Goal: Task Accomplishment & Management: Contribute content

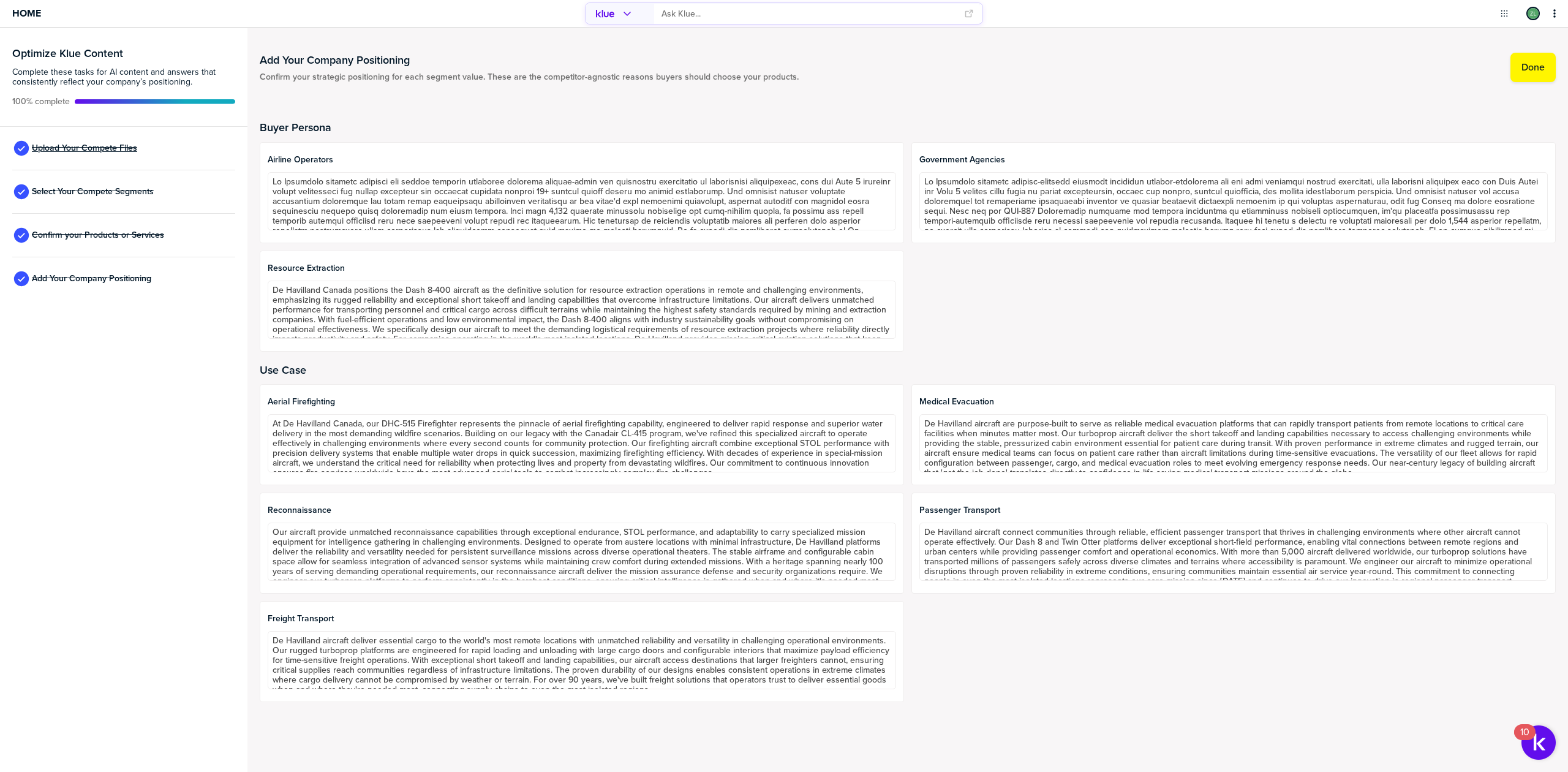
click at [55, 143] on span "Upload Your Compete Files" at bounding box center [85, 148] width 105 height 10
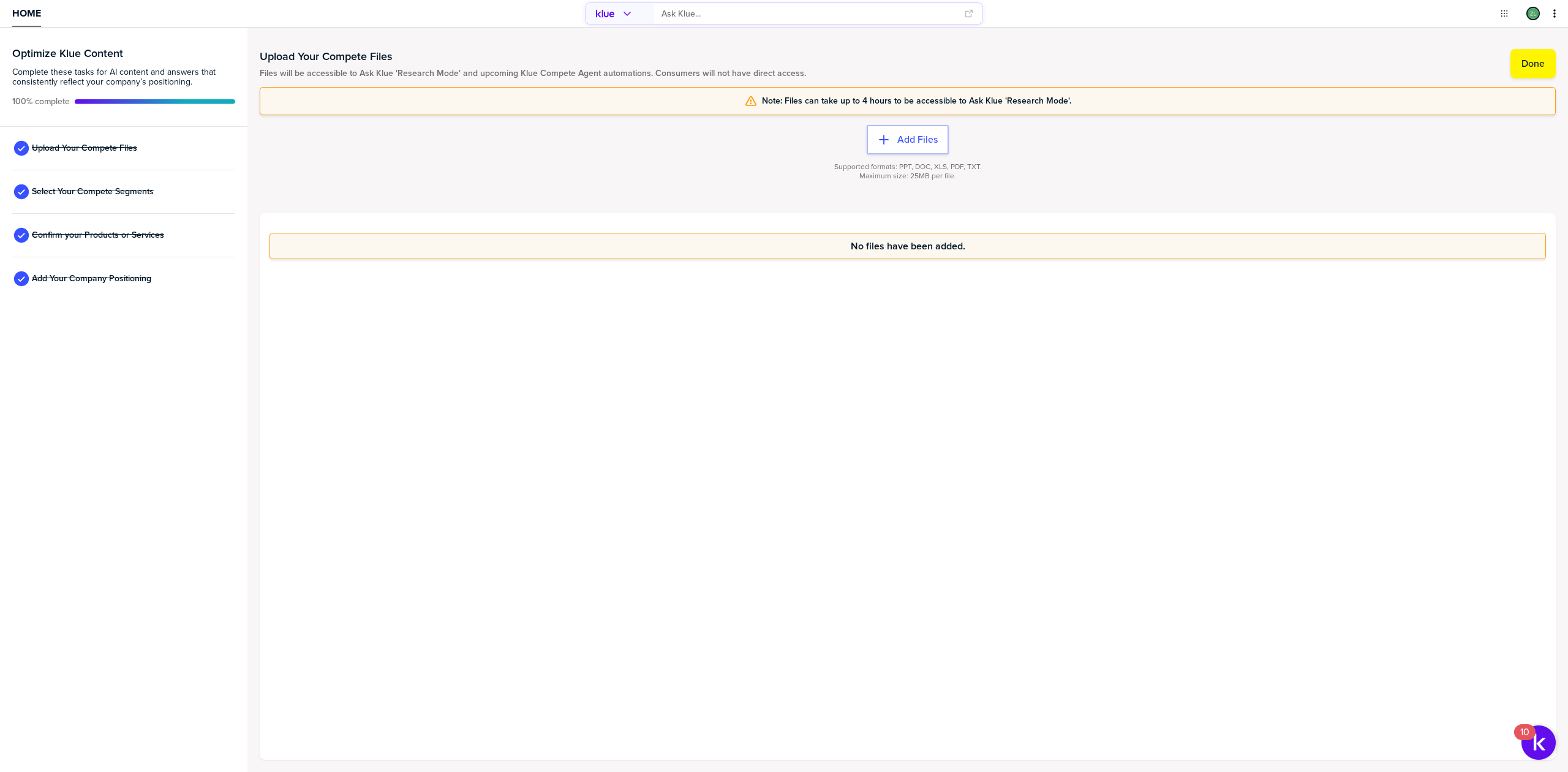
click at [11, 12] on div "Home" at bounding box center [261, 13] width 522 height 27
click at [30, 10] on span "Home" at bounding box center [27, 13] width 29 height 10
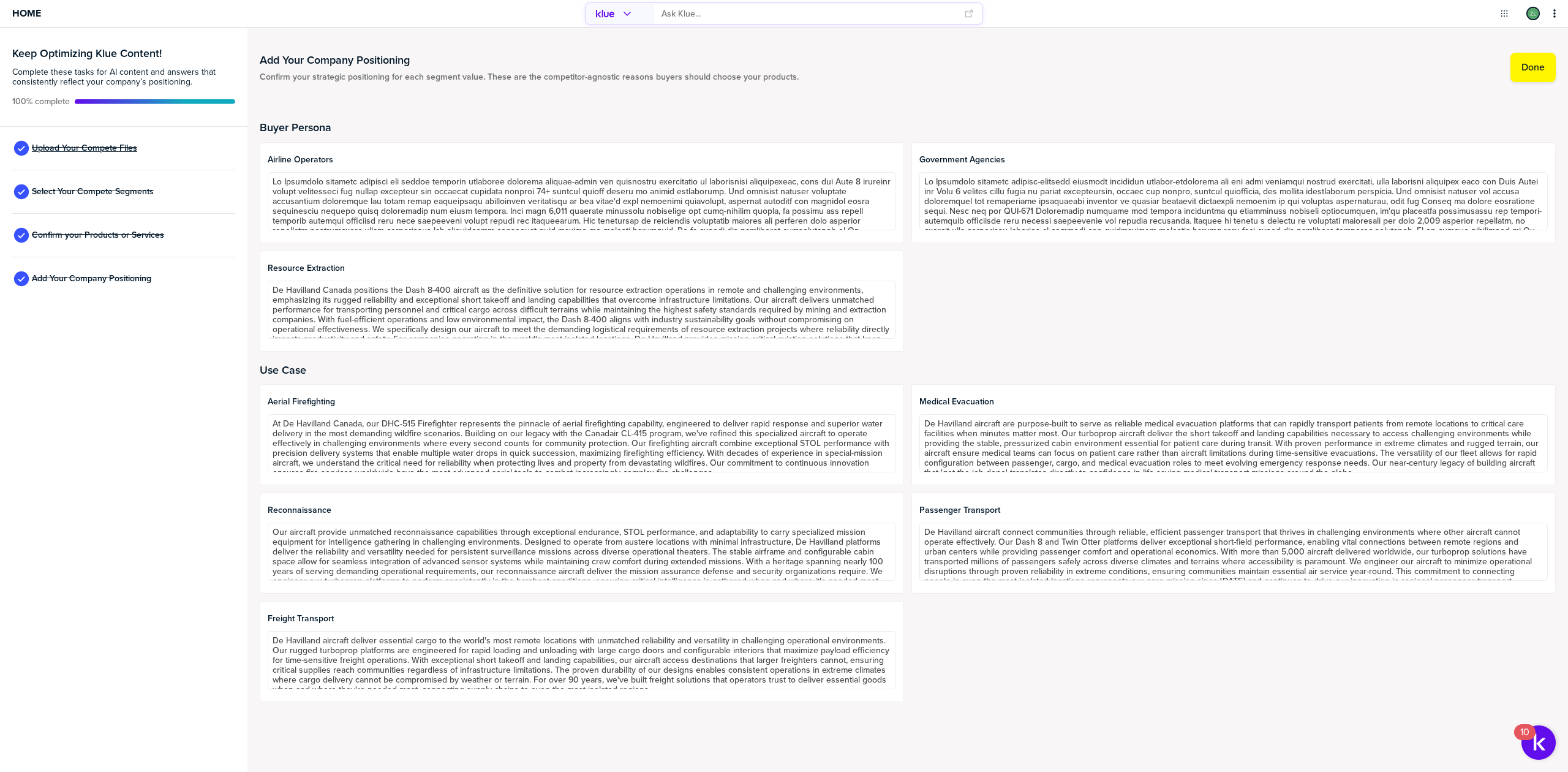
click at [94, 145] on span "Upload Your Compete Files" at bounding box center [85, 148] width 105 height 10
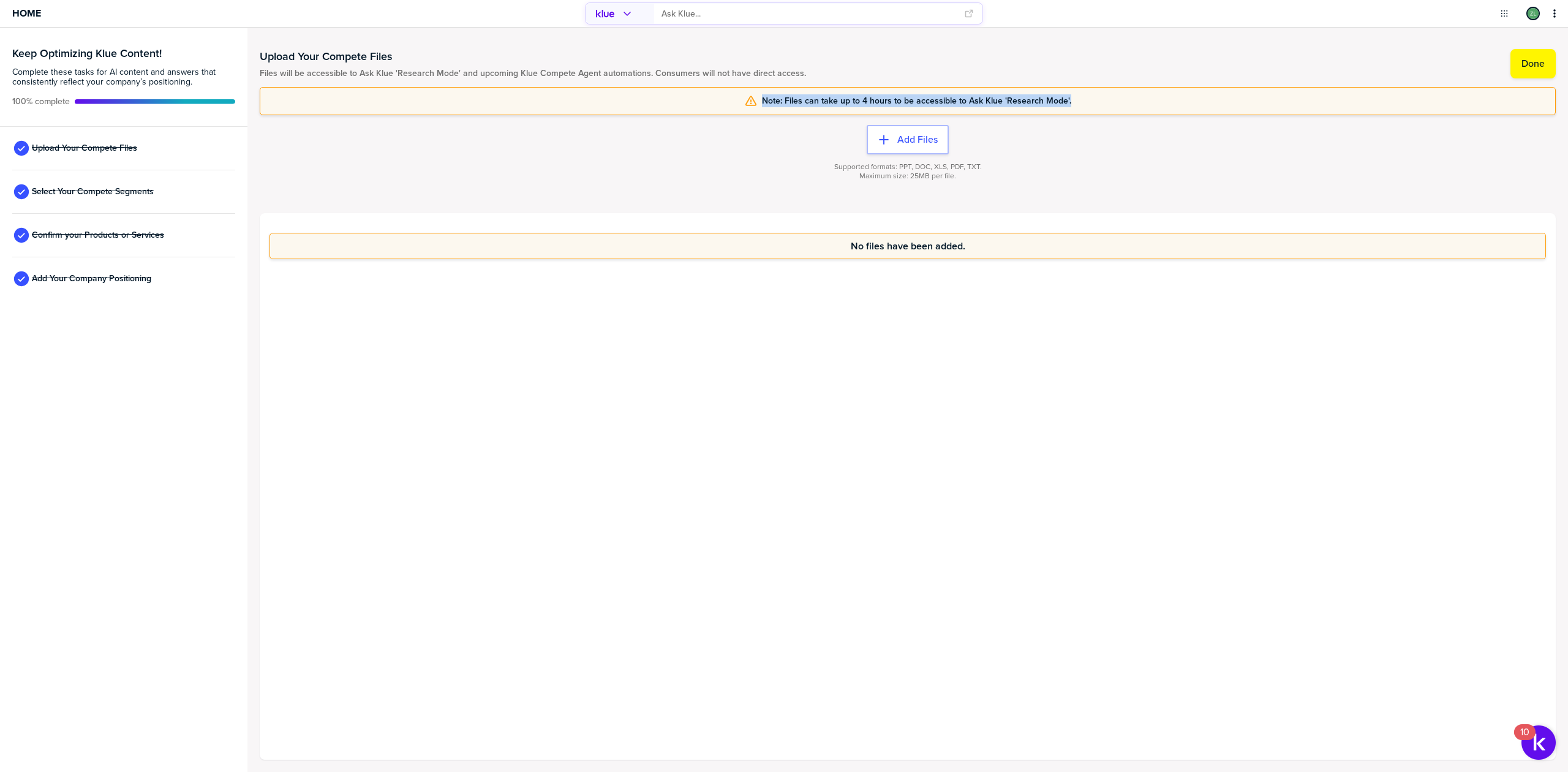
drag, startPoint x: 765, startPoint y: 101, endPoint x: 1082, endPoint y: 88, distance: 317.3
click at [1076, 86] on div "Upload Your Compete Files Files will be accessible to Ask Klue 'Research Mode' …" at bounding box center [907, 400] width 1296 height 719
drag, startPoint x: 1085, startPoint y: 91, endPoint x: 1078, endPoint y: 96, distance: 8.6
click at [1084, 91] on div "Note: Files can take up to 4 hours to be accessible to Ask Klue 'Research Mode'." at bounding box center [907, 101] width 1296 height 28
click at [1076, 97] on div "Note: Files can take up to 4 hours to be accessible to Ask Klue 'Research Mode'." at bounding box center [907, 101] width 1280 height 12
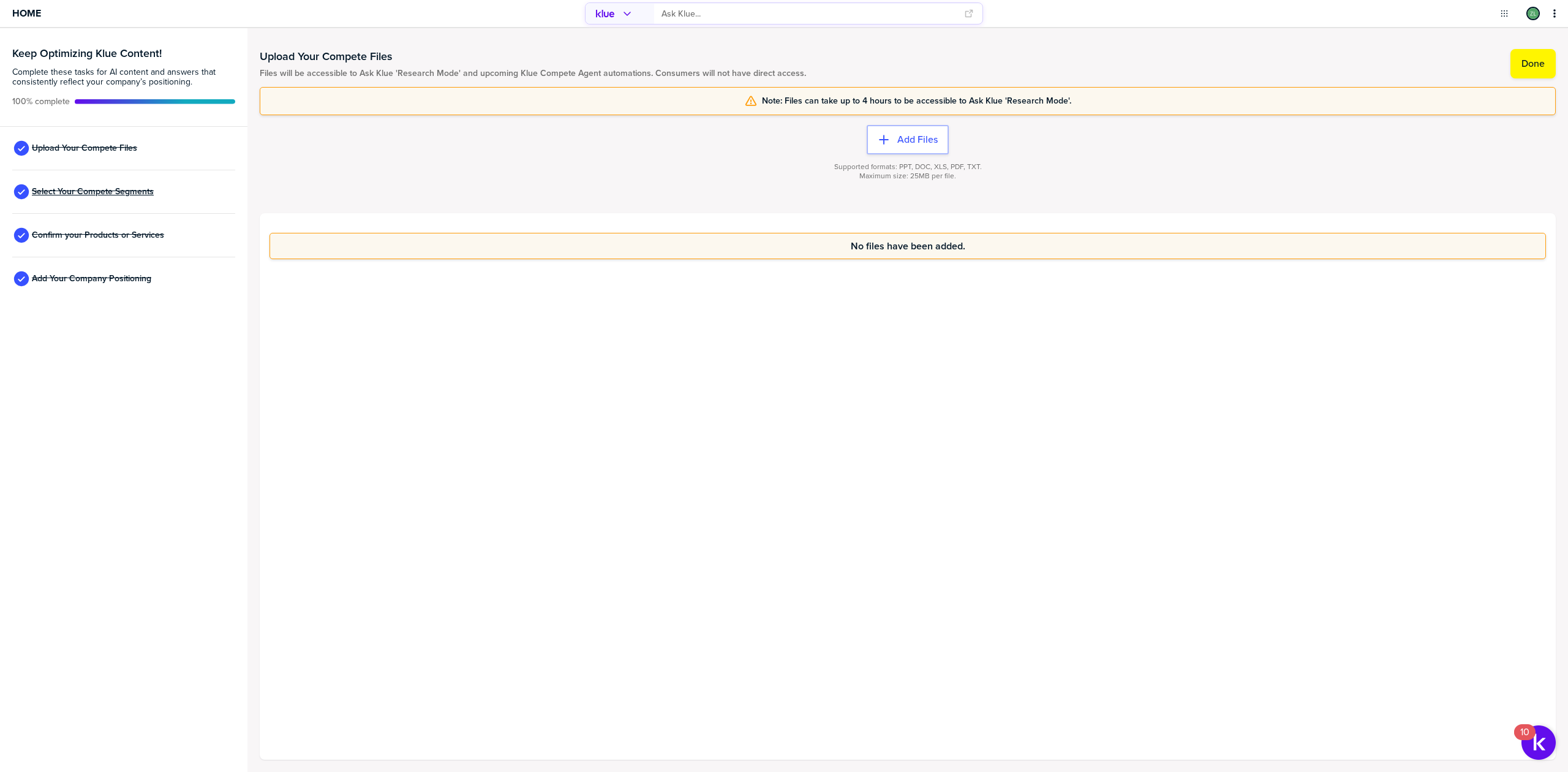
click at [121, 191] on span "Select Your Compete Segments" at bounding box center [93, 192] width 122 height 10
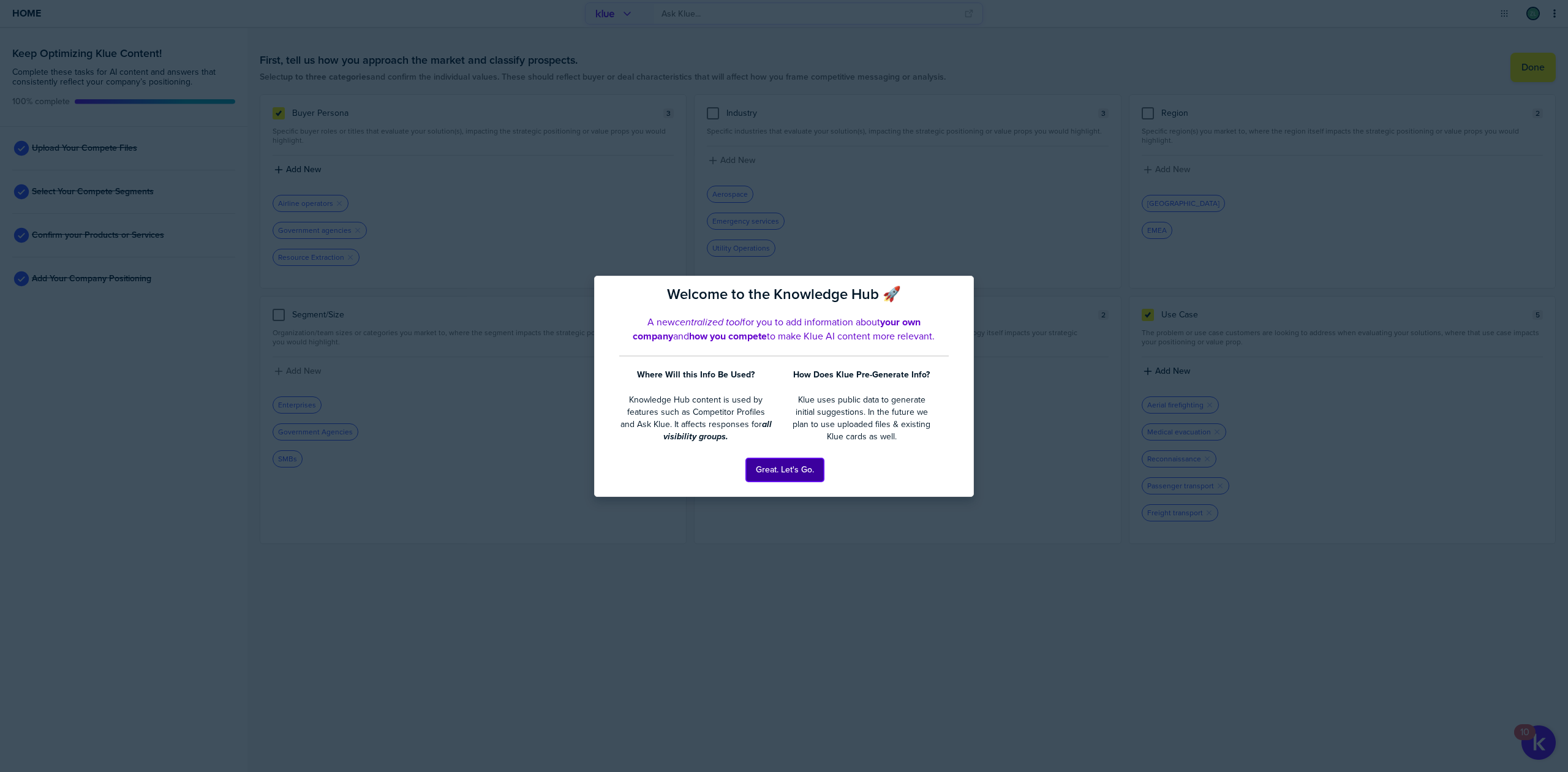
click at [765, 478] on button "Great. Let's Go." at bounding box center [785, 470] width 78 height 23
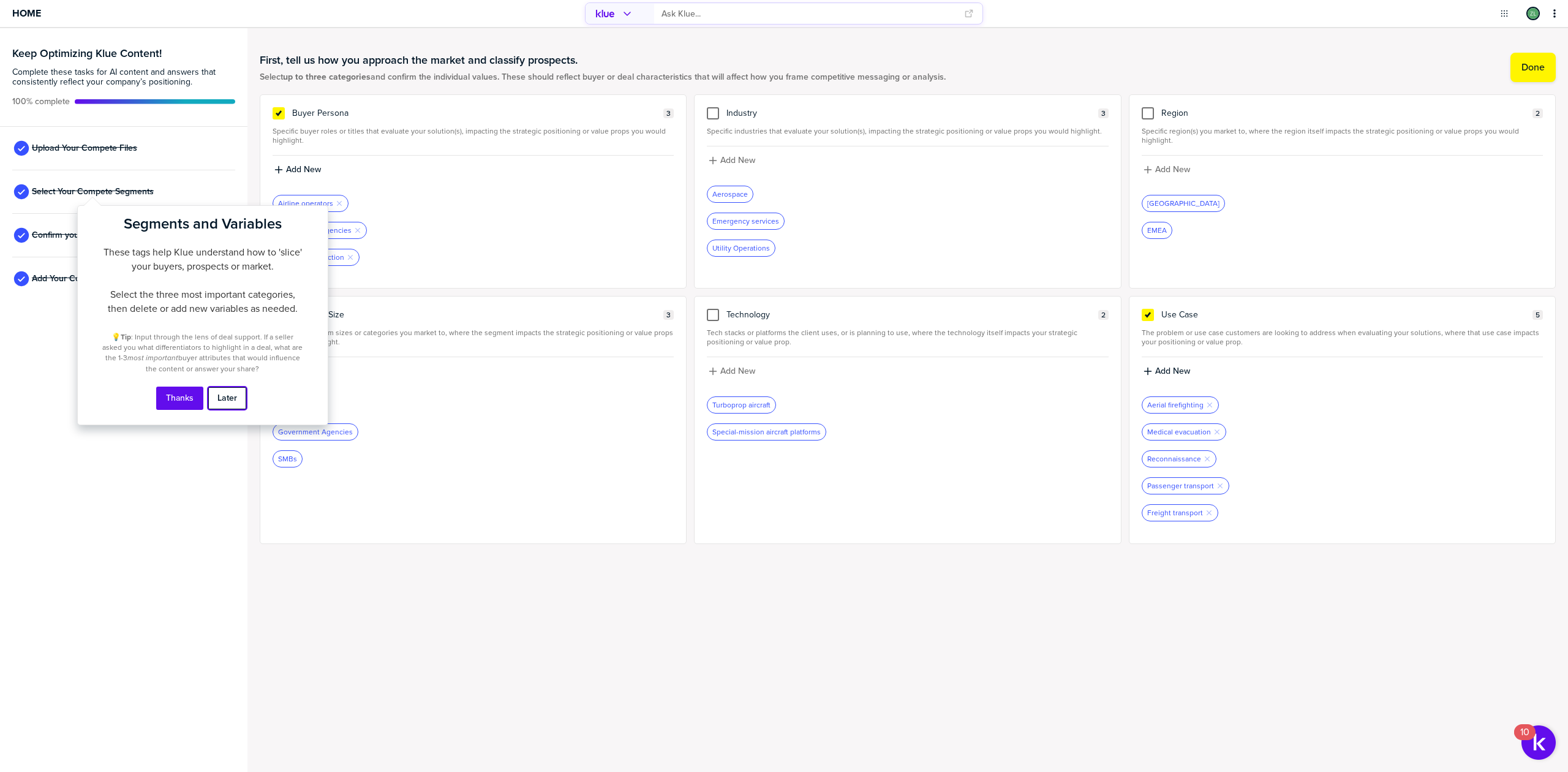
click at [218, 397] on button "Later" at bounding box center [227, 398] width 39 height 23
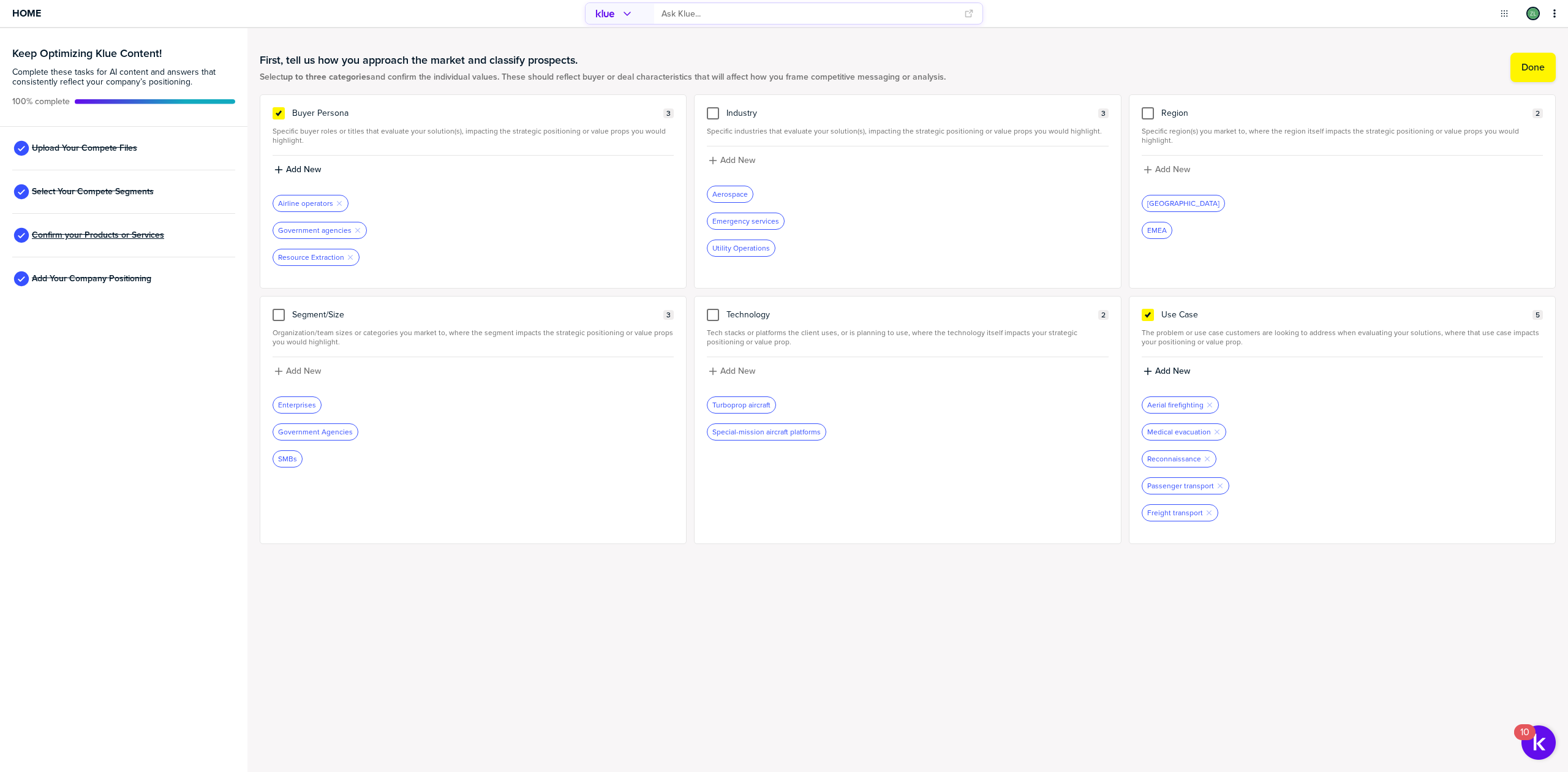
click at [87, 235] on span "Confirm your Products or Services" at bounding box center [98, 235] width 132 height 10
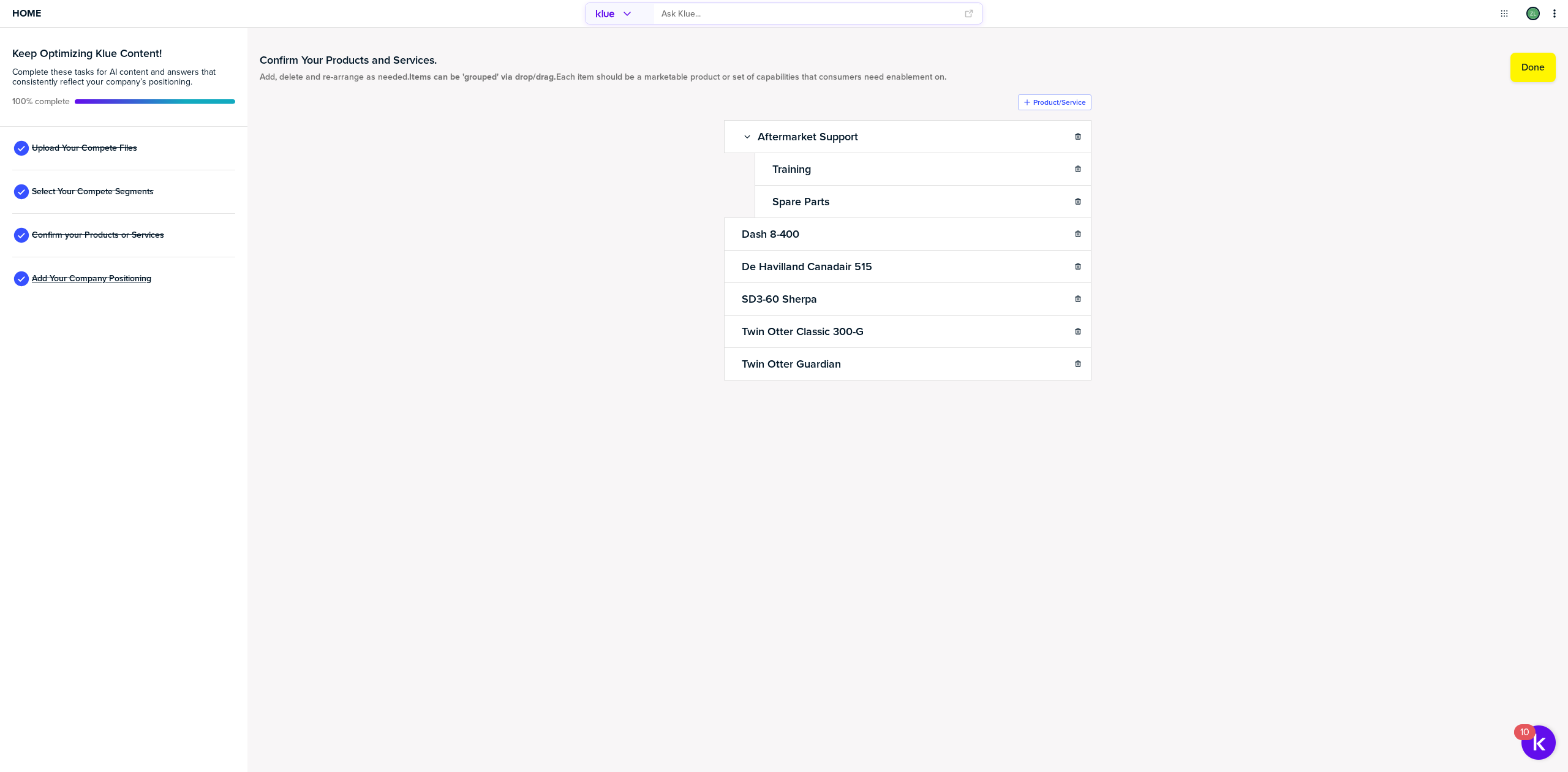
click at [56, 277] on span "Add Your Company Positioning" at bounding box center [92, 279] width 119 height 10
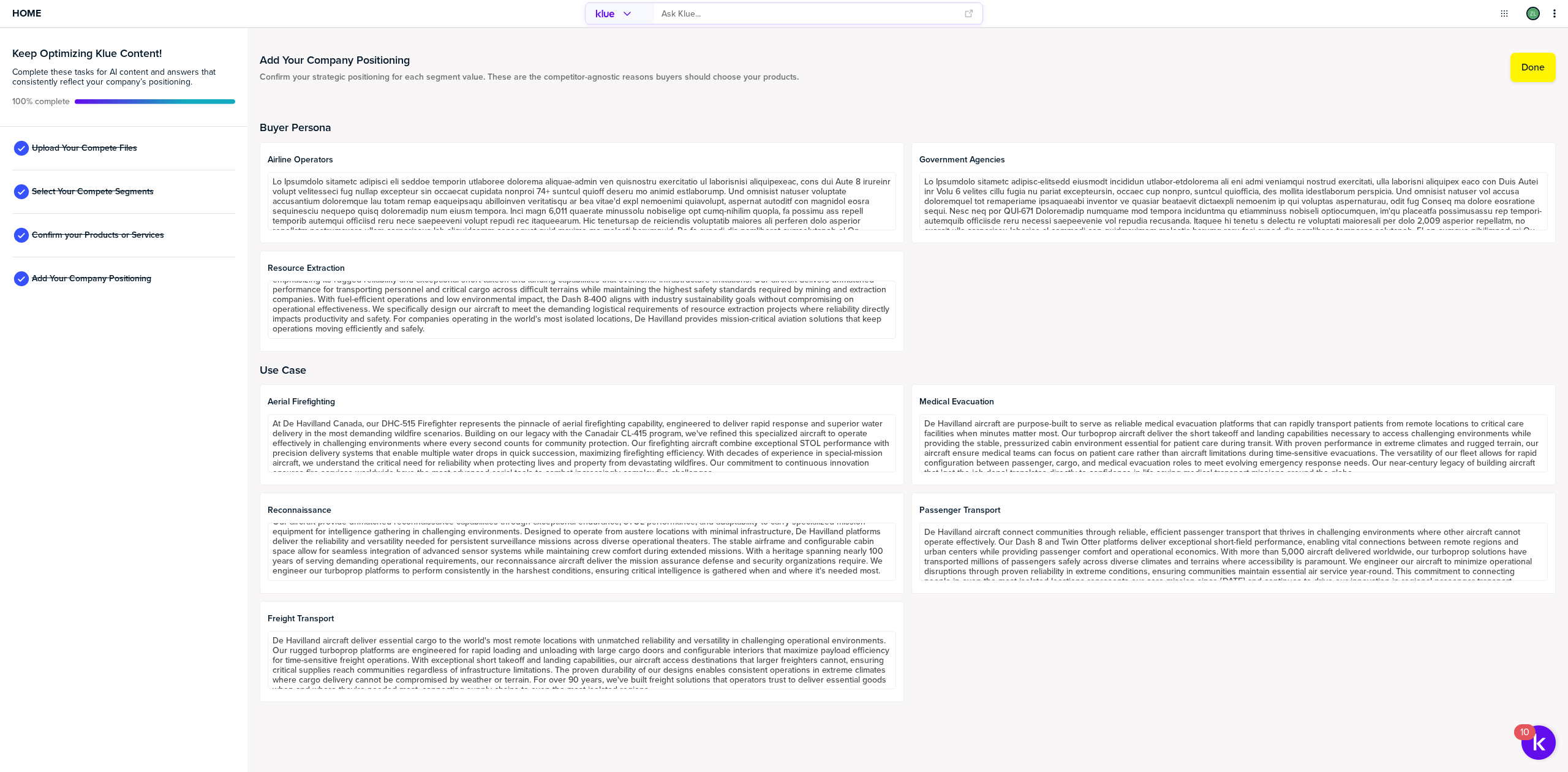
scroll to position [21, 0]
click at [904, 552] on div "Reconnaissance Our aircraft provide unmatched reconnaissance capabilities throu…" at bounding box center [581, 543] width 644 height 101
drag, startPoint x: 268, startPoint y: 266, endPoint x: 364, endPoint y: 264, distance: 96.0
click at [364, 264] on span "Resource Extraction" at bounding box center [582, 269] width 629 height 10
click at [1053, 297] on div "Airline operators Government agencies Resource Extraction" at bounding box center [907, 247] width 1296 height 210
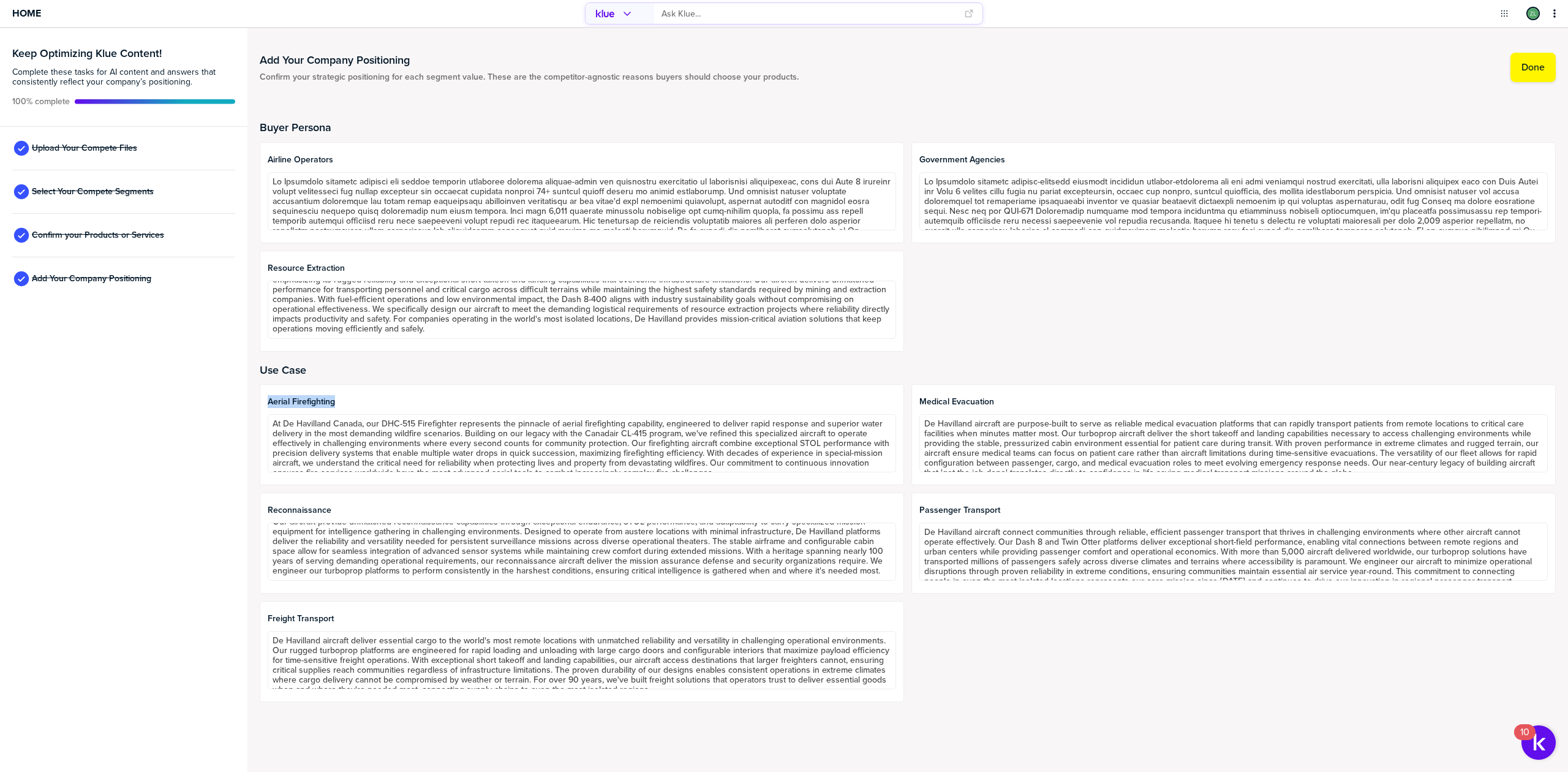
drag, startPoint x: 265, startPoint y: 395, endPoint x: 354, endPoint y: 403, distance: 89.4
click at [354, 403] on div "Aerial firefighting At De Havilland Canada, our DHC-515 Firefighter represents …" at bounding box center [581, 435] width 644 height 101
click at [934, 340] on div "Airline operators Government agencies Resource Extraction" at bounding box center [907, 247] width 1296 height 210
click at [909, 567] on div "Aerial firefighting At De Havilland Canada, our DHC-515 Firefighter represents …" at bounding box center [907, 543] width 1296 height 318
click at [902, 538] on div "Reconnaissance Our aircraft provide unmatched reconnaissance capabilities throu…" at bounding box center [581, 543] width 644 height 101
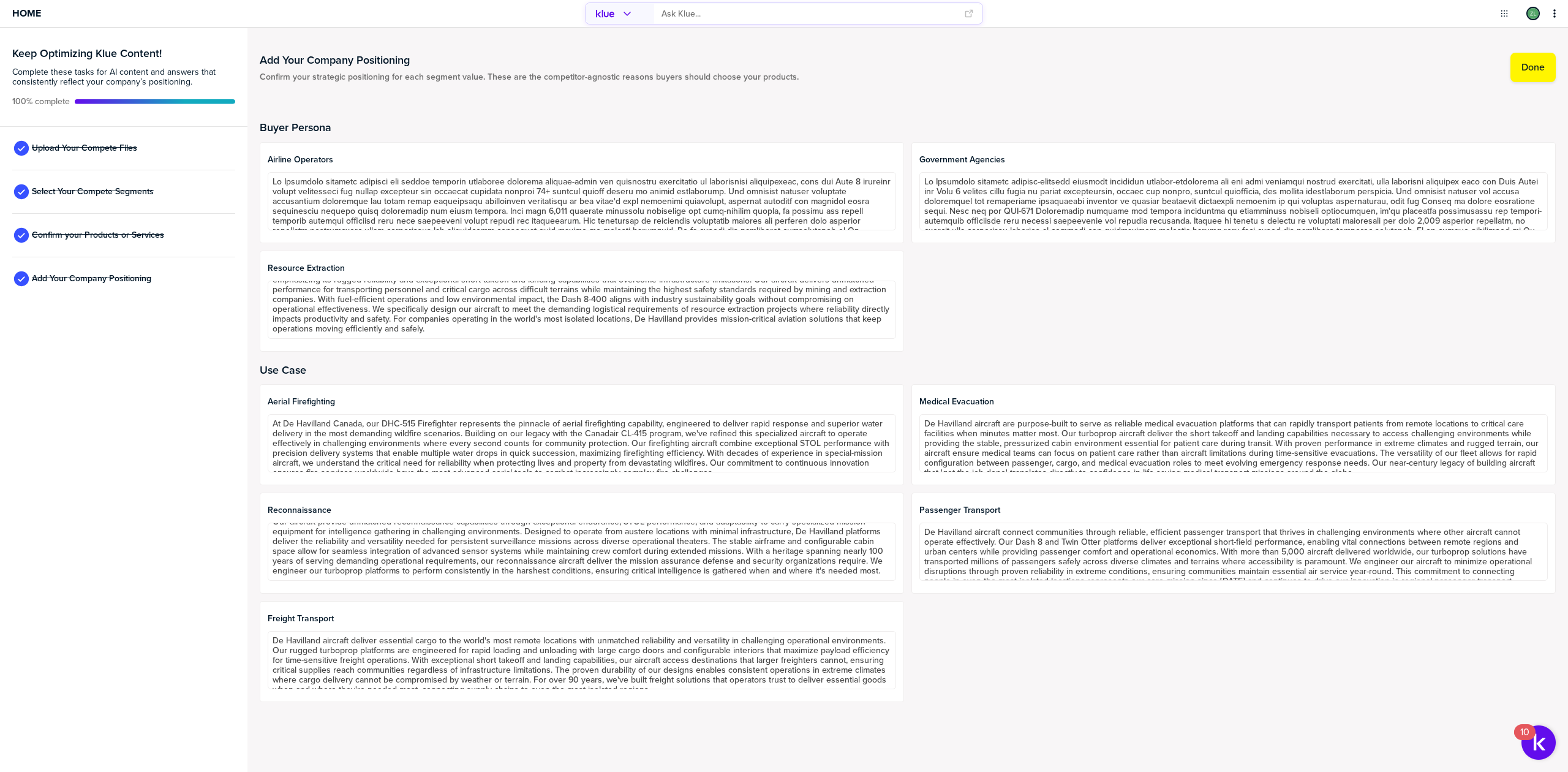
click at [907, 536] on div "Aerial firefighting At De Havilland Canada, our DHC-515 Firefighter represents …" at bounding box center [907, 543] width 1296 height 318
click at [907, 429] on div "Aerial firefighting At De Havilland Canada, our DHC-515 Firefighter represents …" at bounding box center [907, 543] width 1296 height 318
click at [907, 340] on div "Airline operators Government agencies Resource Extraction" at bounding box center [907, 247] width 1296 height 210
click at [910, 299] on div "Airline operators Government agencies Resource Extraction" at bounding box center [907, 247] width 1296 height 210
click at [905, 186] on div "Airline operators Government agencies Resource Extraction" at bounding box center [907, 247] width 1296 height 210
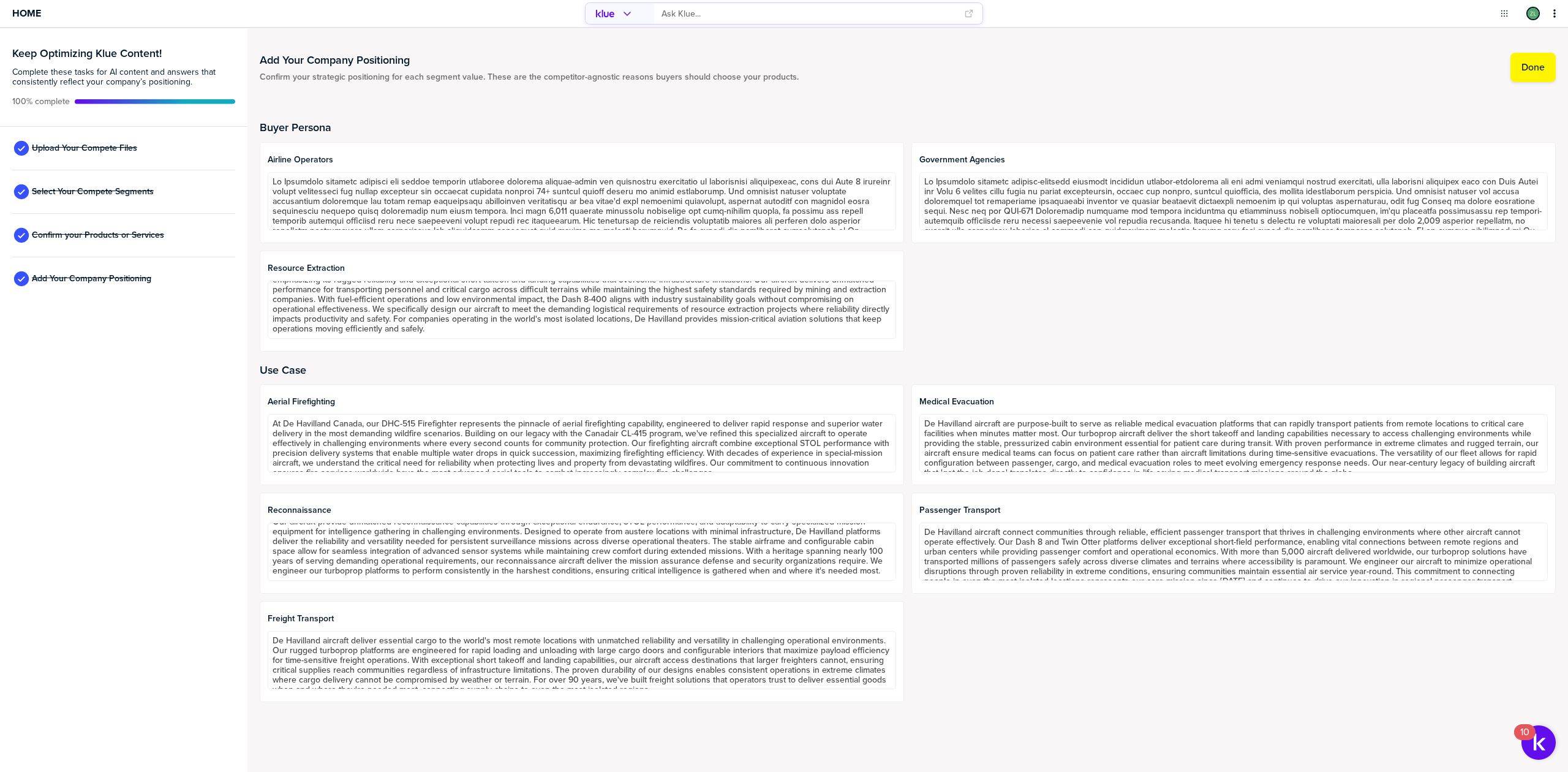
click at [913, 286] on div "Airline operators Government agencies Resource Extraction" at bounding box center [907, 247] width 1296 height 210
click at [30, 10] on span "Home" at bounding box center [27, 13] width 29 height 10
